Goal: Task Accomplishment & Management: Manage account settings

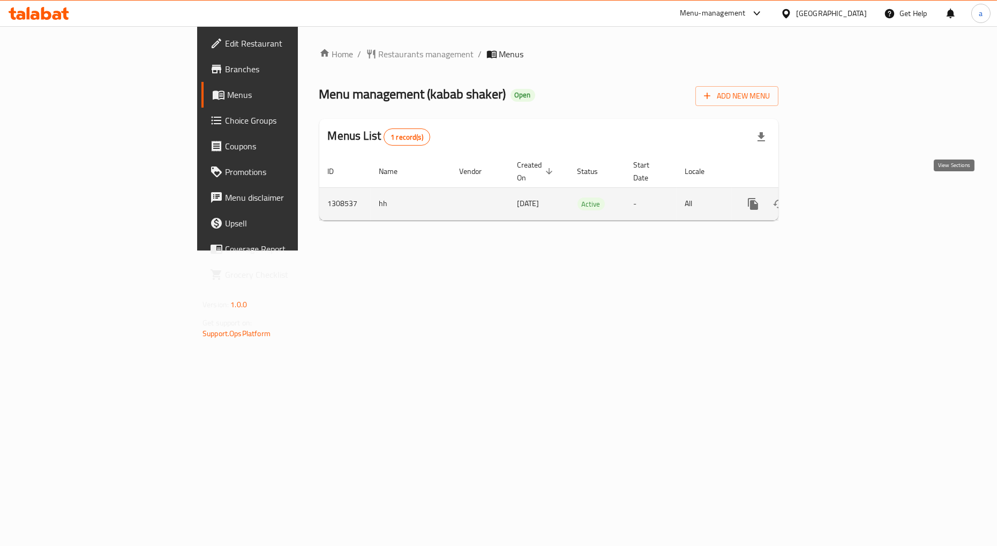
click at [836, 198] on icon "enhanced table" at bounding box center [830, 204] width 13 height 13
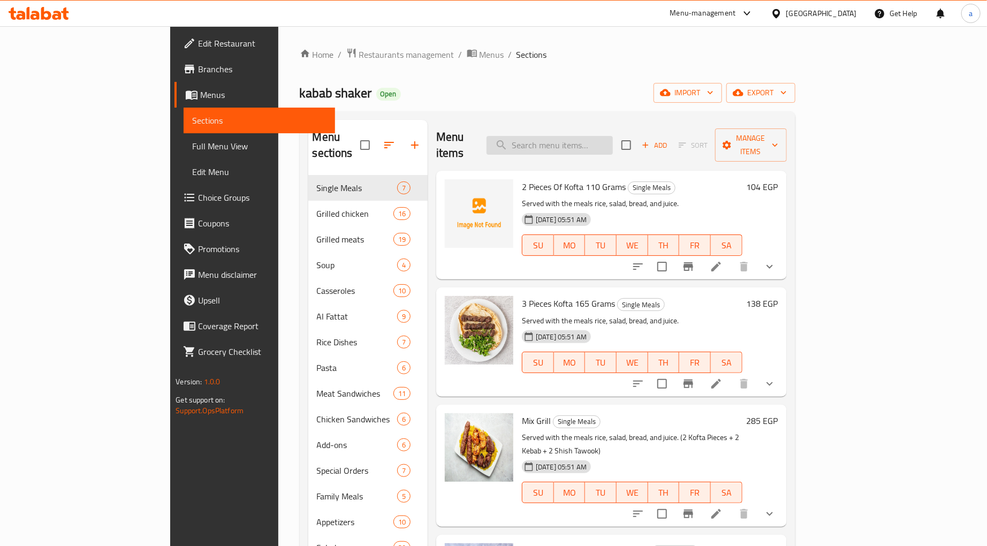
click at [600, 142] on input "search" at bounding box center [550, 145] width 126 height 19
paste input "[PERSON_NAME]"
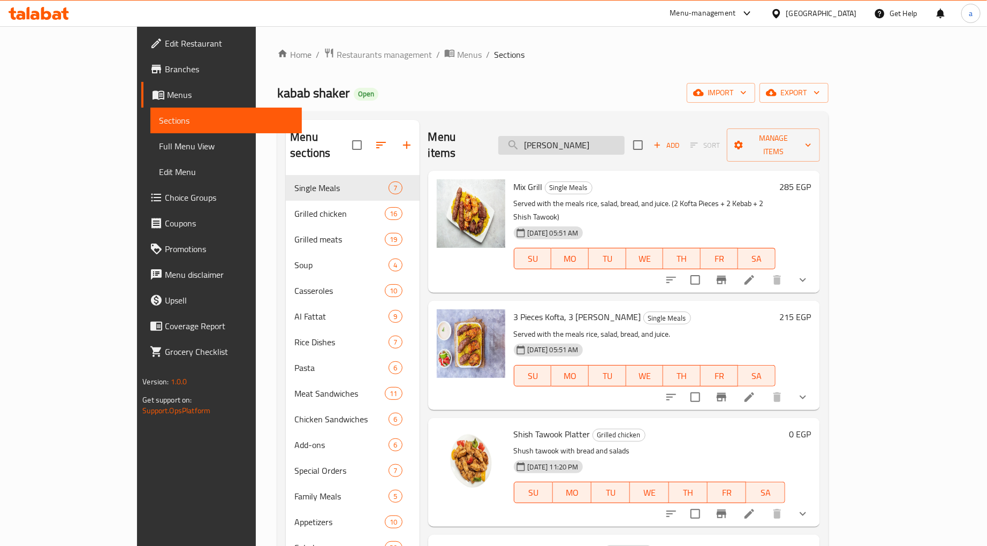
type input "[PERSON_NAME]"
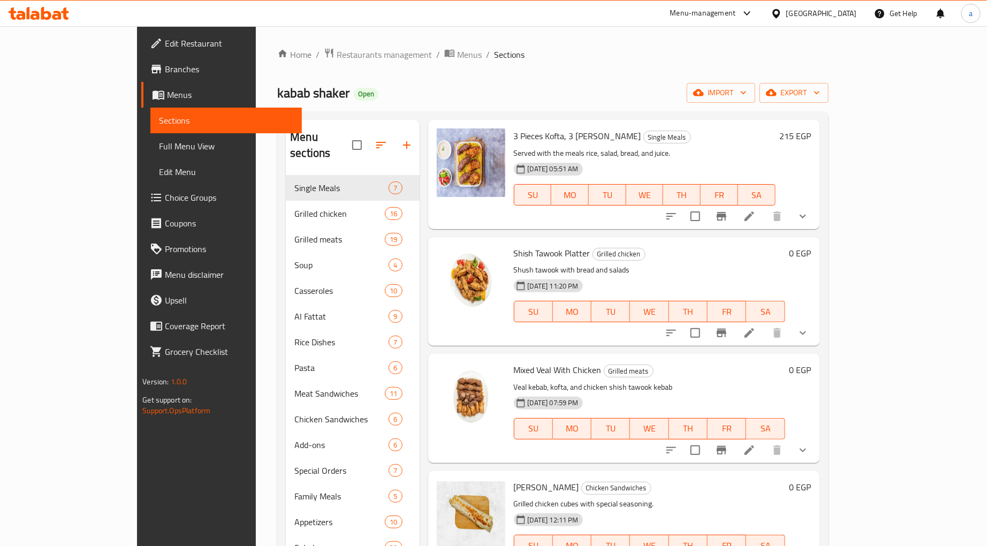
scroll to position [182, 0]
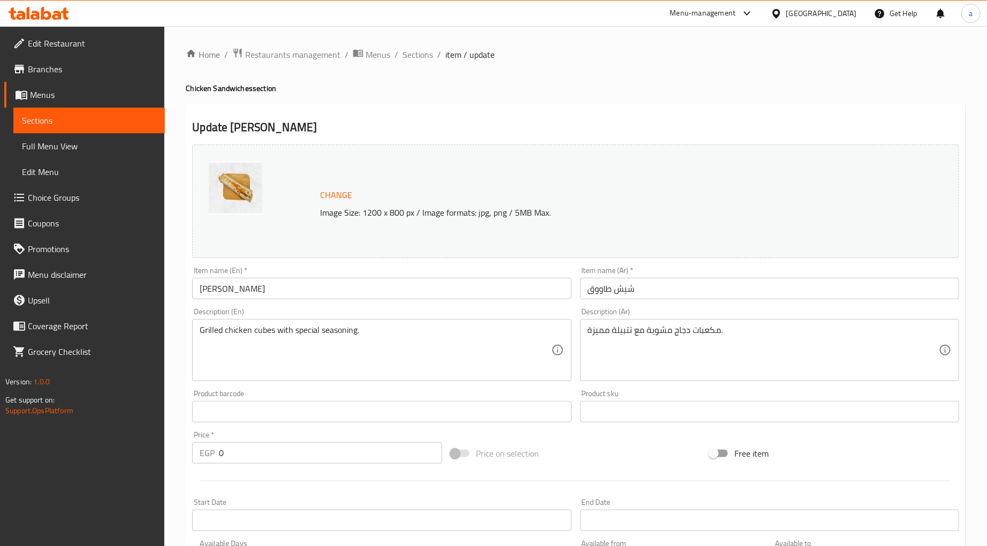
click at [450, 56] on span "item / update" at bounding box center [470, 54] width 49 height 13
click at [418, 54] on span "Sections" at bounding box center [418, 54] width 31 height 13
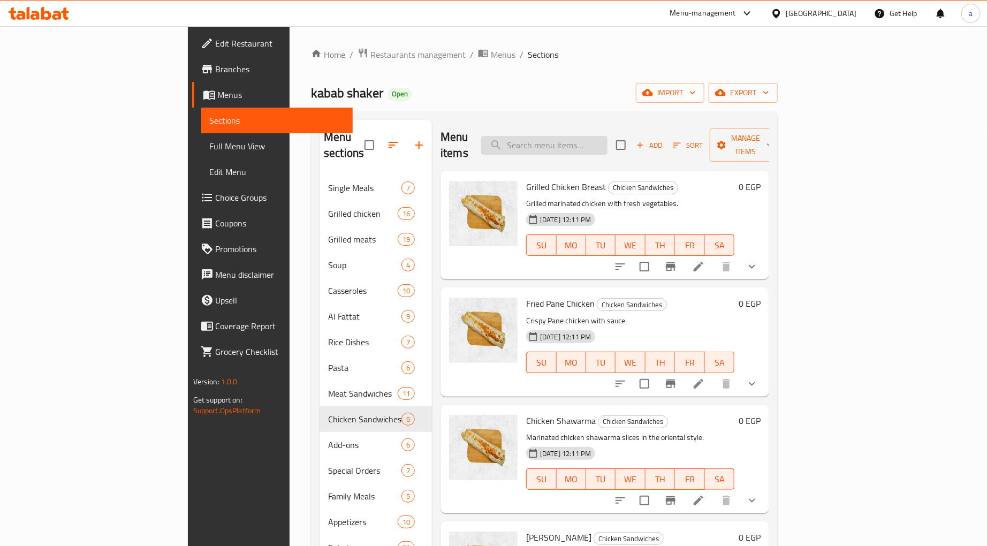
click at [608, 137] on input "search" at bounding box center [544, 145] width 126 height 19
paste input "[PERSON_NAME]"
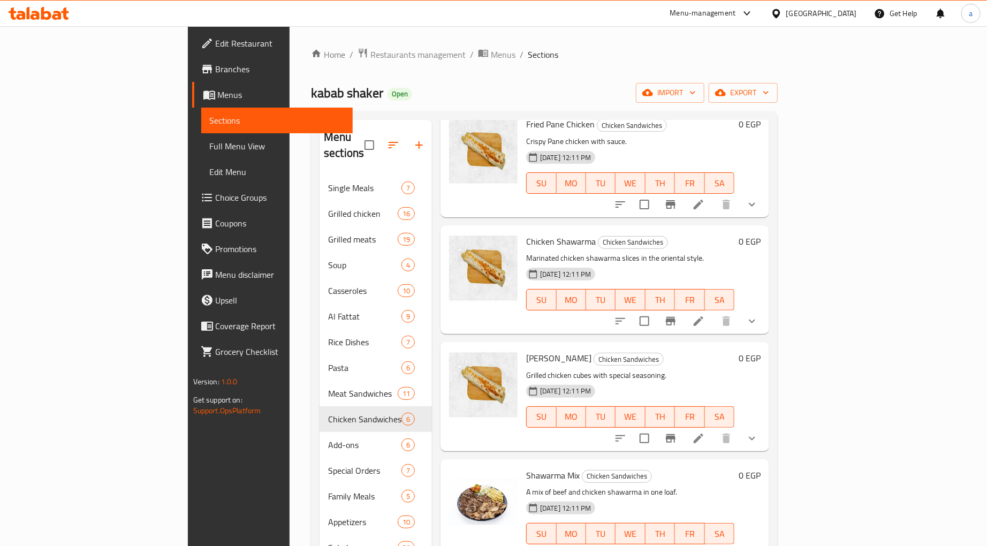
scroll to position [182, 0]
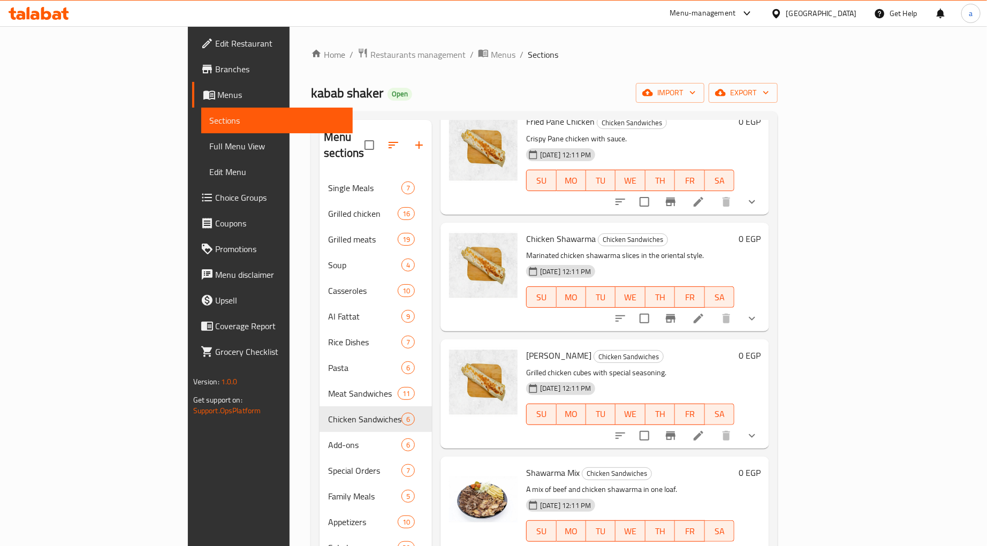
type input "[PERSON_NAME]"
click at [705, 429] on icon at bounding box center [698, 435] width 13 height 13
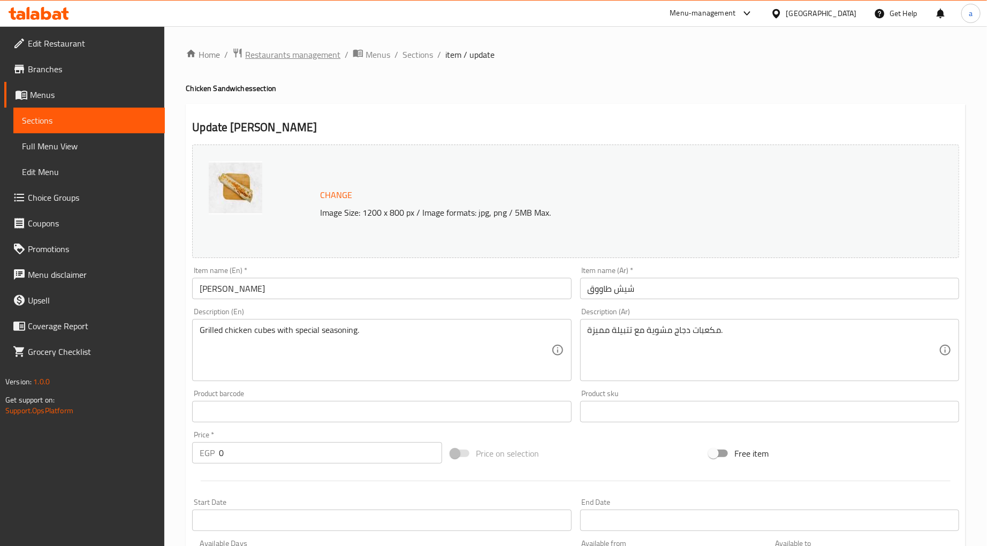
click at [297, 50] on span "Restaurants management" at bounding box center [292, 54] width 95 height 13
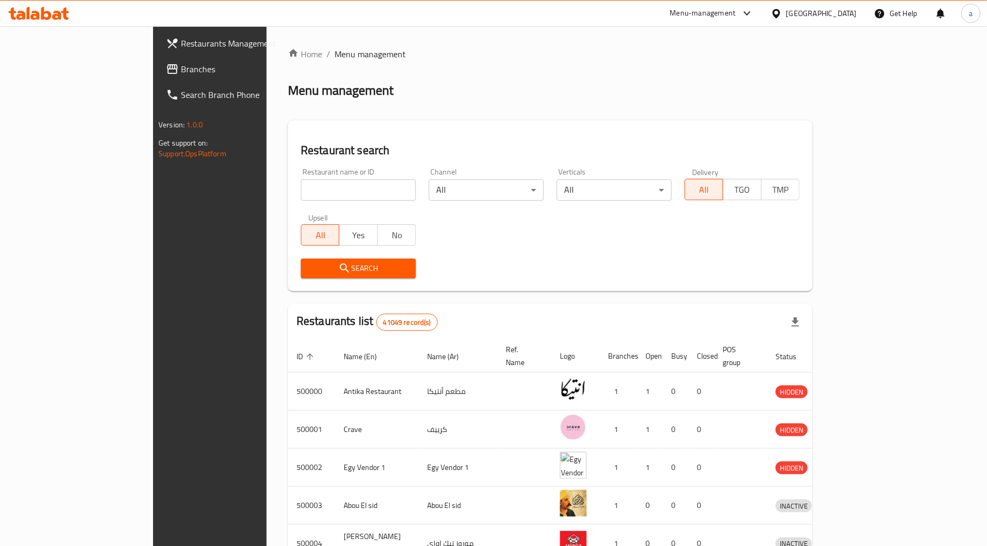
click at [181, 72] on span "Branches" at bounding box center [245, 69] width 129 height 13
